Goal: Find specific page/section: Find specific page/section

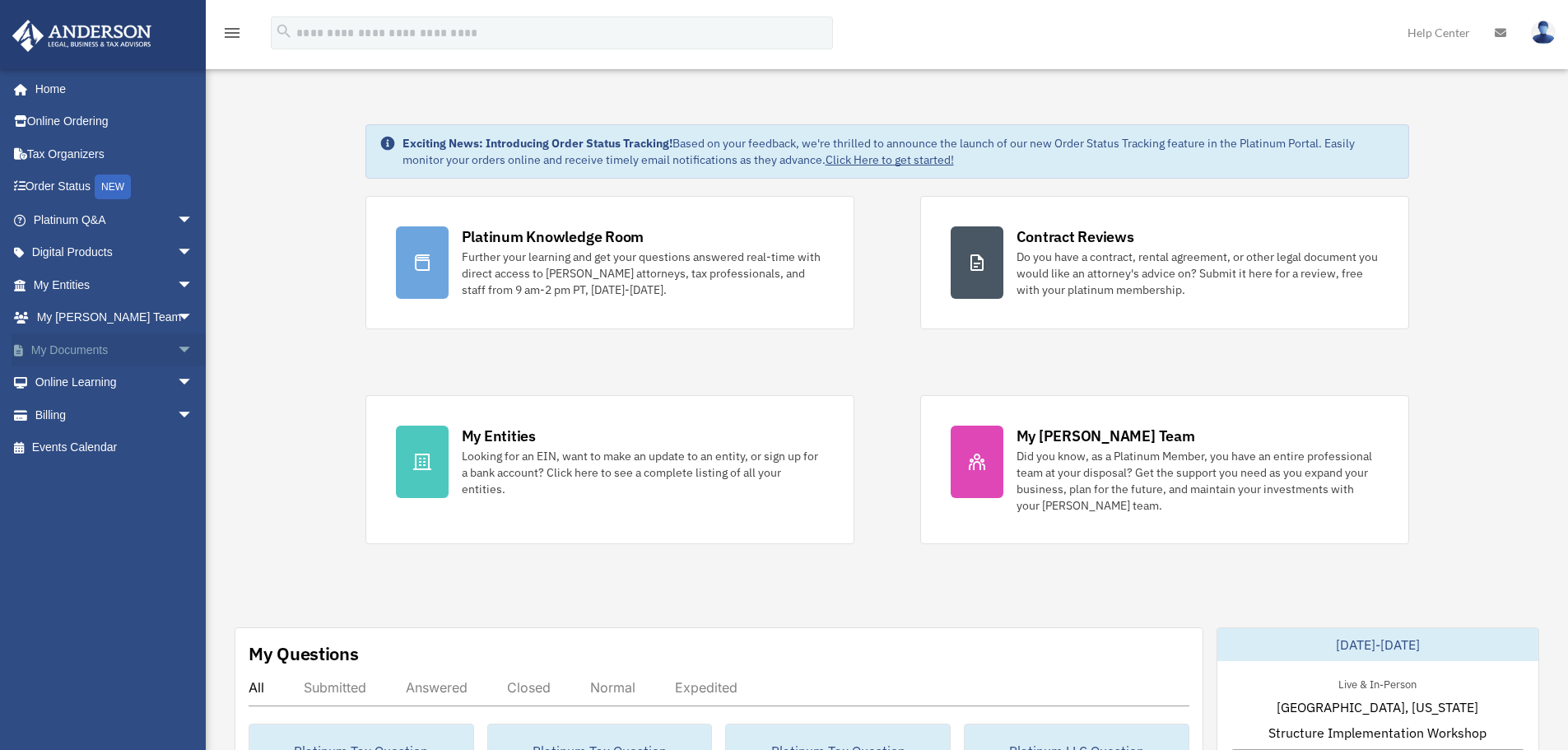
click at [177, 346] on span "arrow_drop_down" at bounding box center [193, 350] width 33 height 34
click at [177, 346] on span "arrow_drop_up" at bounding box center [193, 350] width 33 height 34
click at [177, 246] on span "arrow_drop_down" at bounding box center [193, 253] width 33 height 34
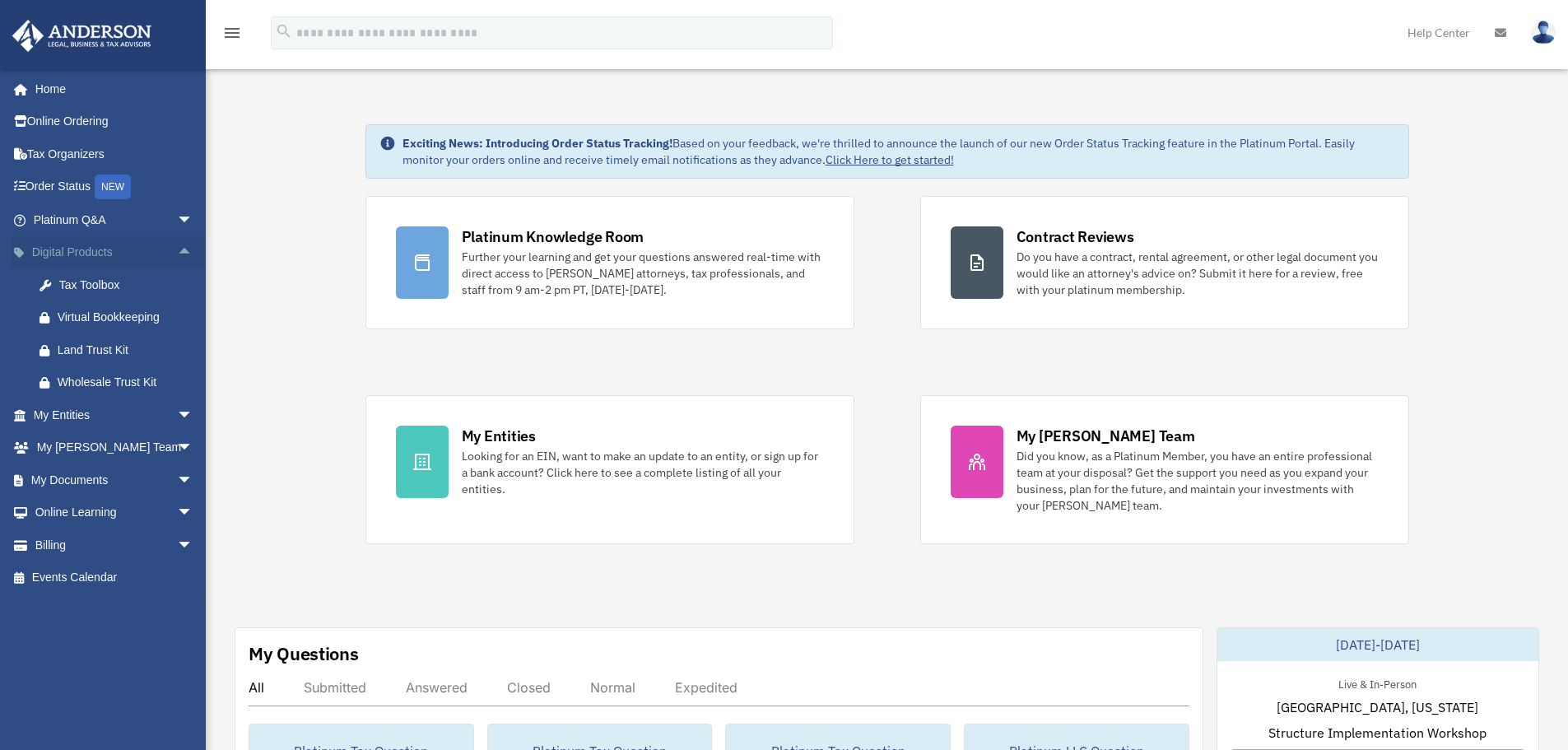
click at [177, 246] on span "arrow_drop_up" at bounding box center [193, 253] width 33 height 34
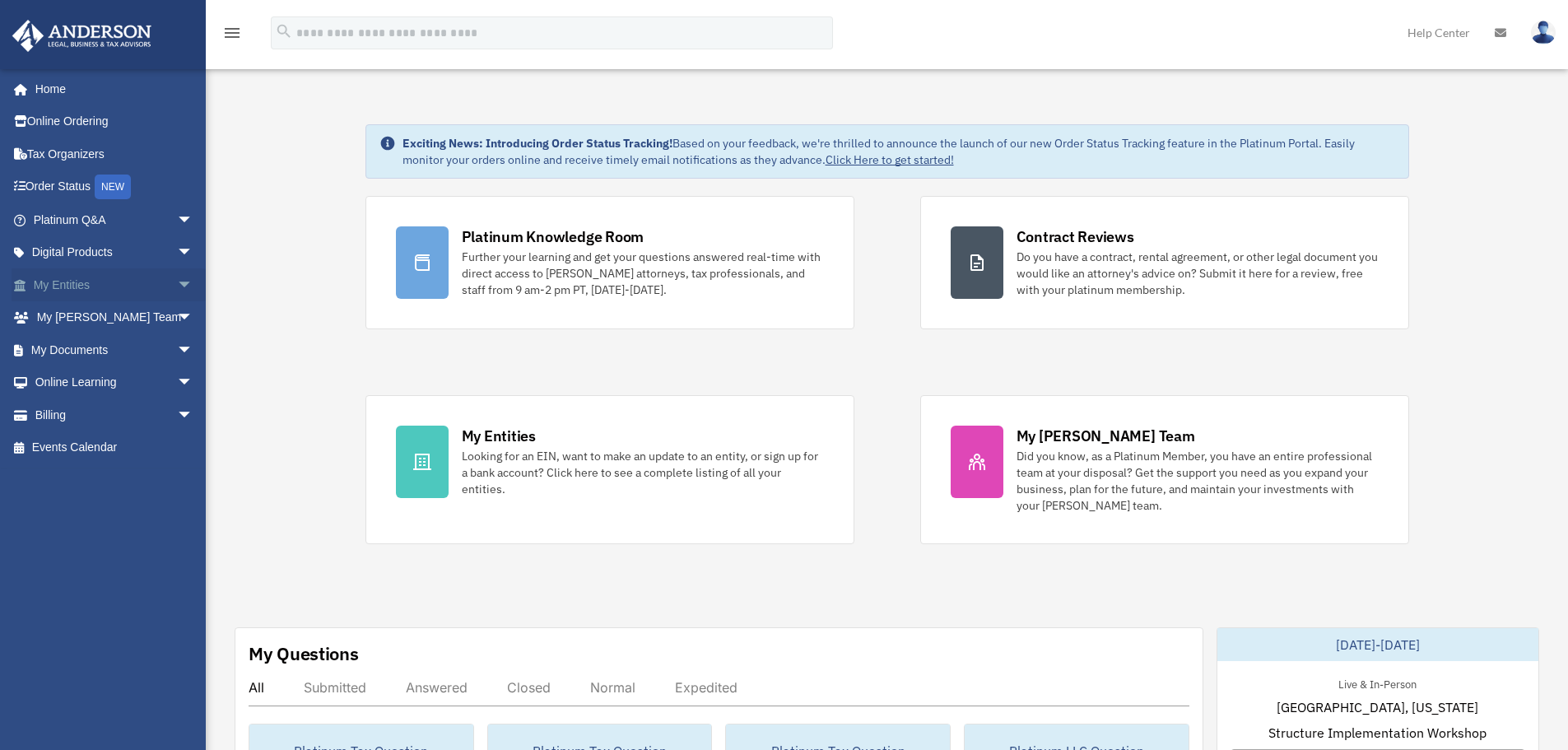
click at [177, 288] on span "arrow_drop_down" at bounding box center [193, 285] width 33 height 34
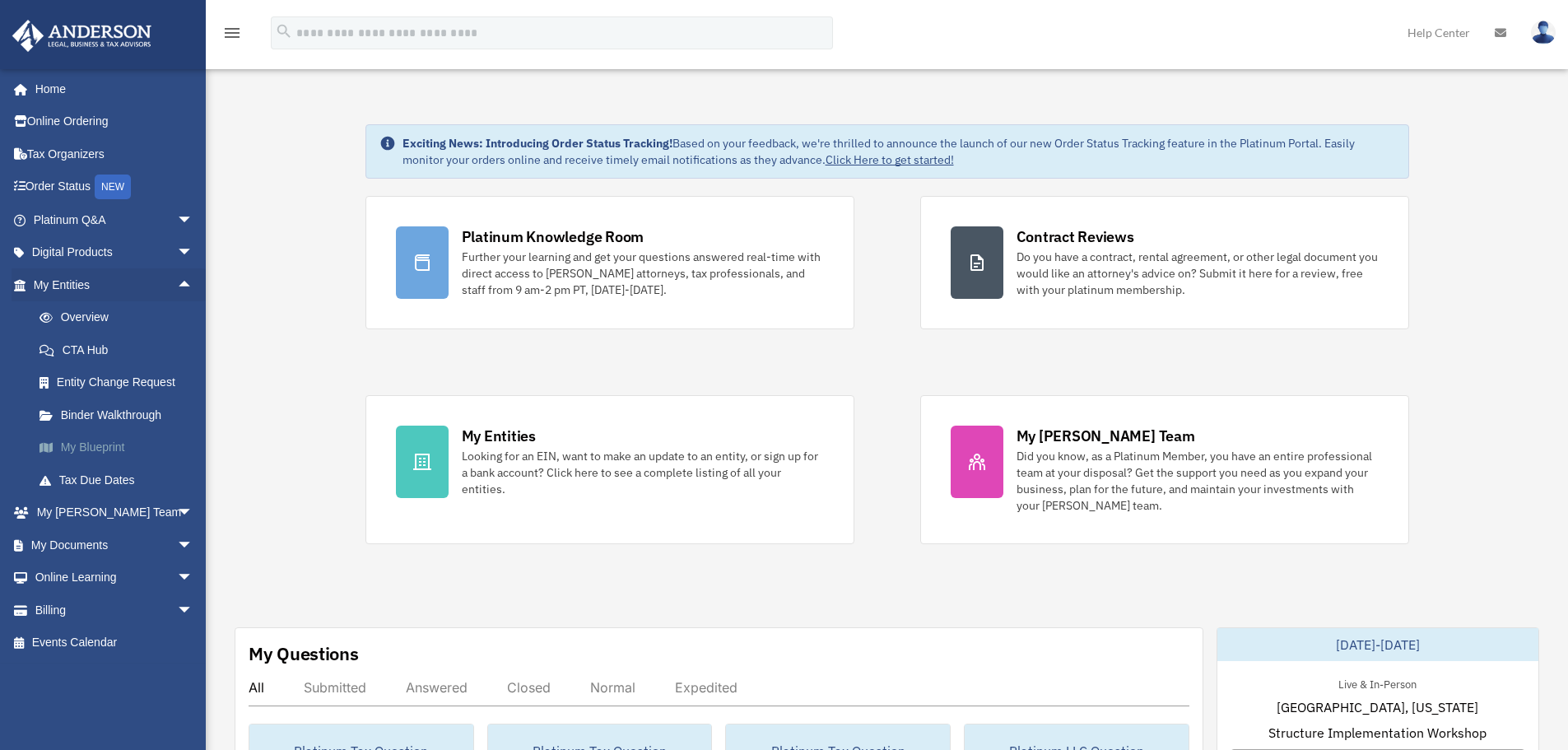
click at [97, 449] on link "My Blueprint" at bounding box center [120, 448] width 195 height 33
